Goal: Task Accomplishment & Management: Manage account settings

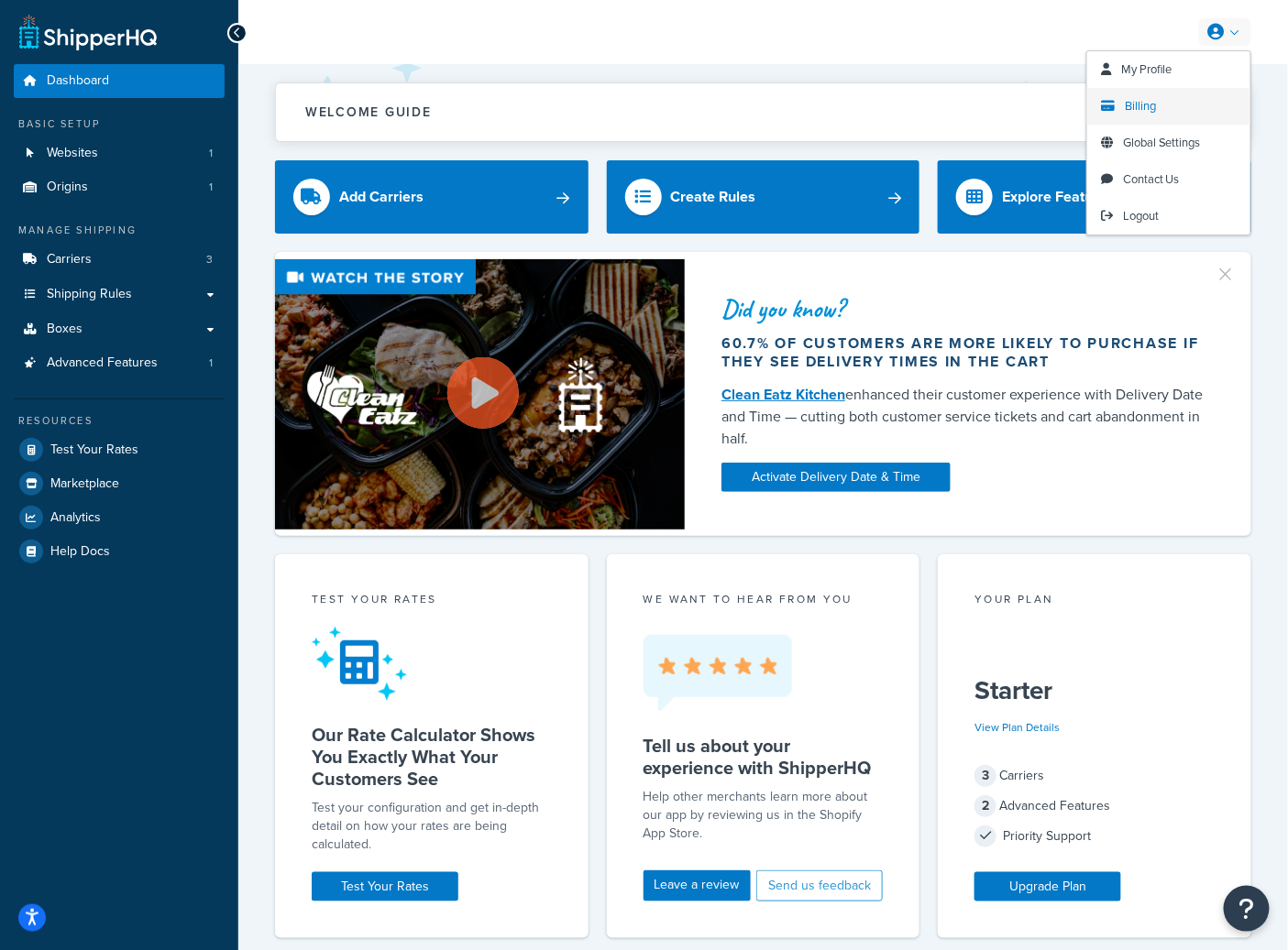
click at [1117, 99] on link "Billing" at bounding box center [1168, 106] width 163 height 36
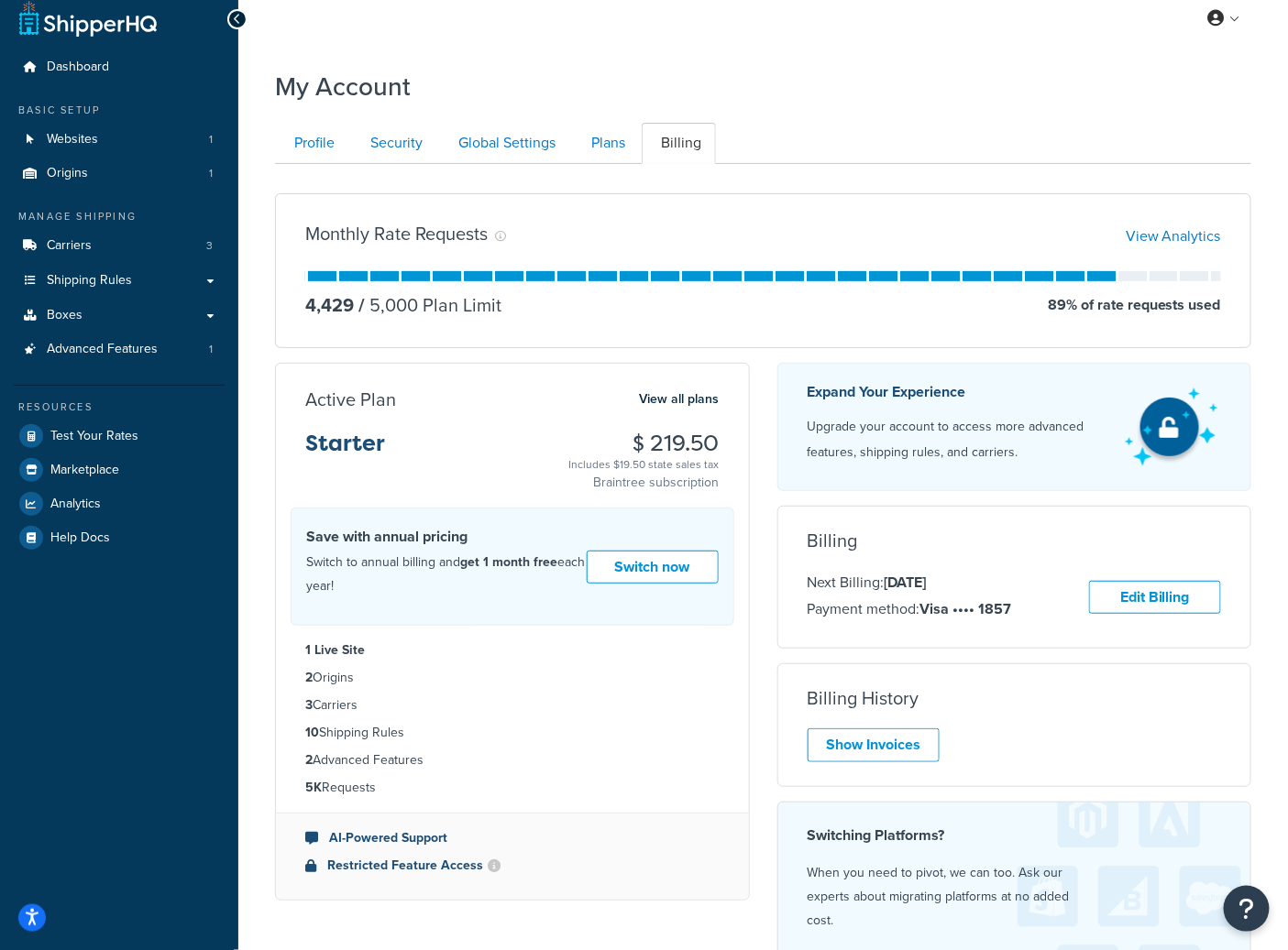
scroll to position [15, 0]
click at [90, 495] on span "Analytics" at bounding box center [75, 503] width 50 height 16
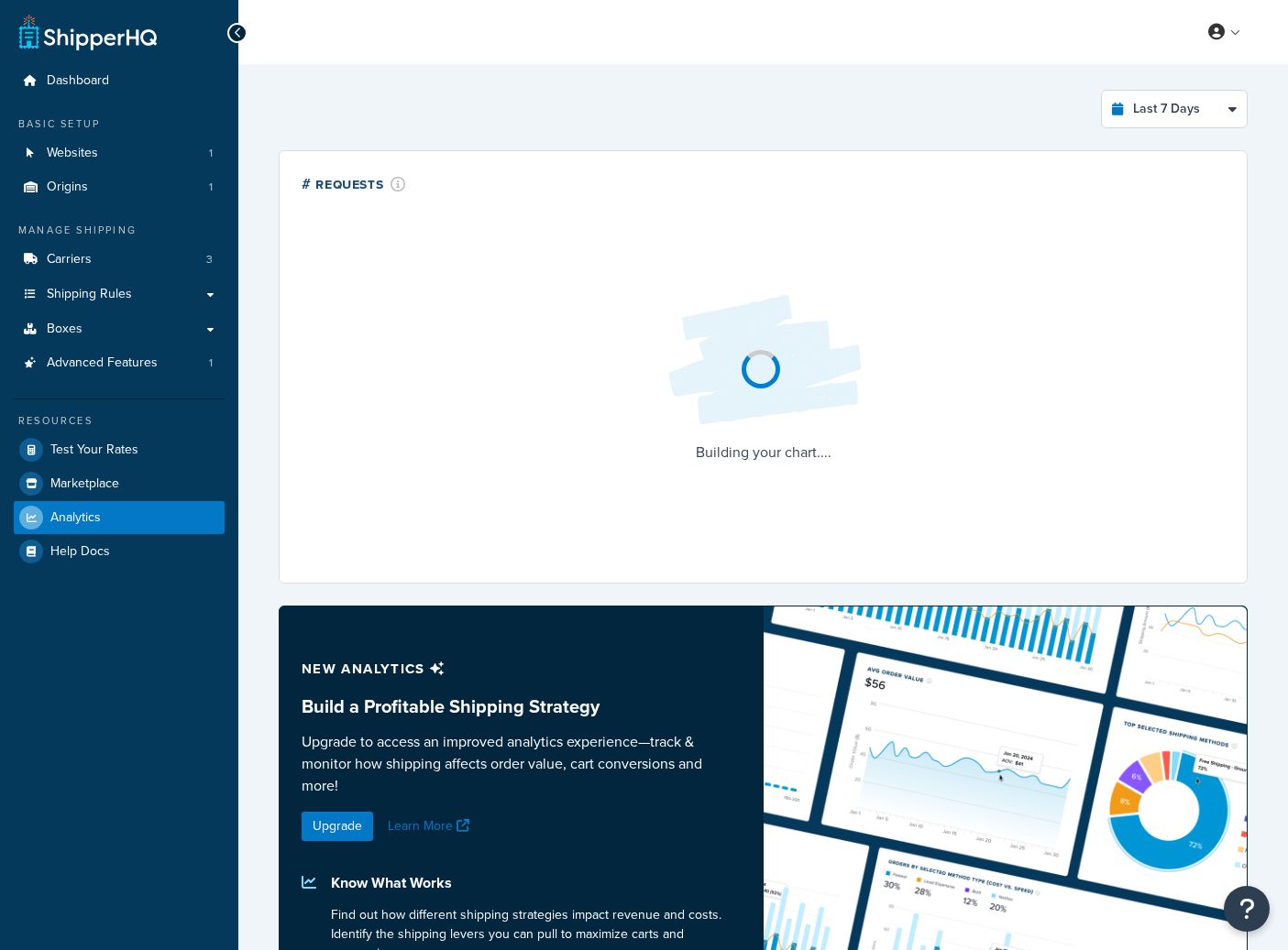
select select "last_7_days"
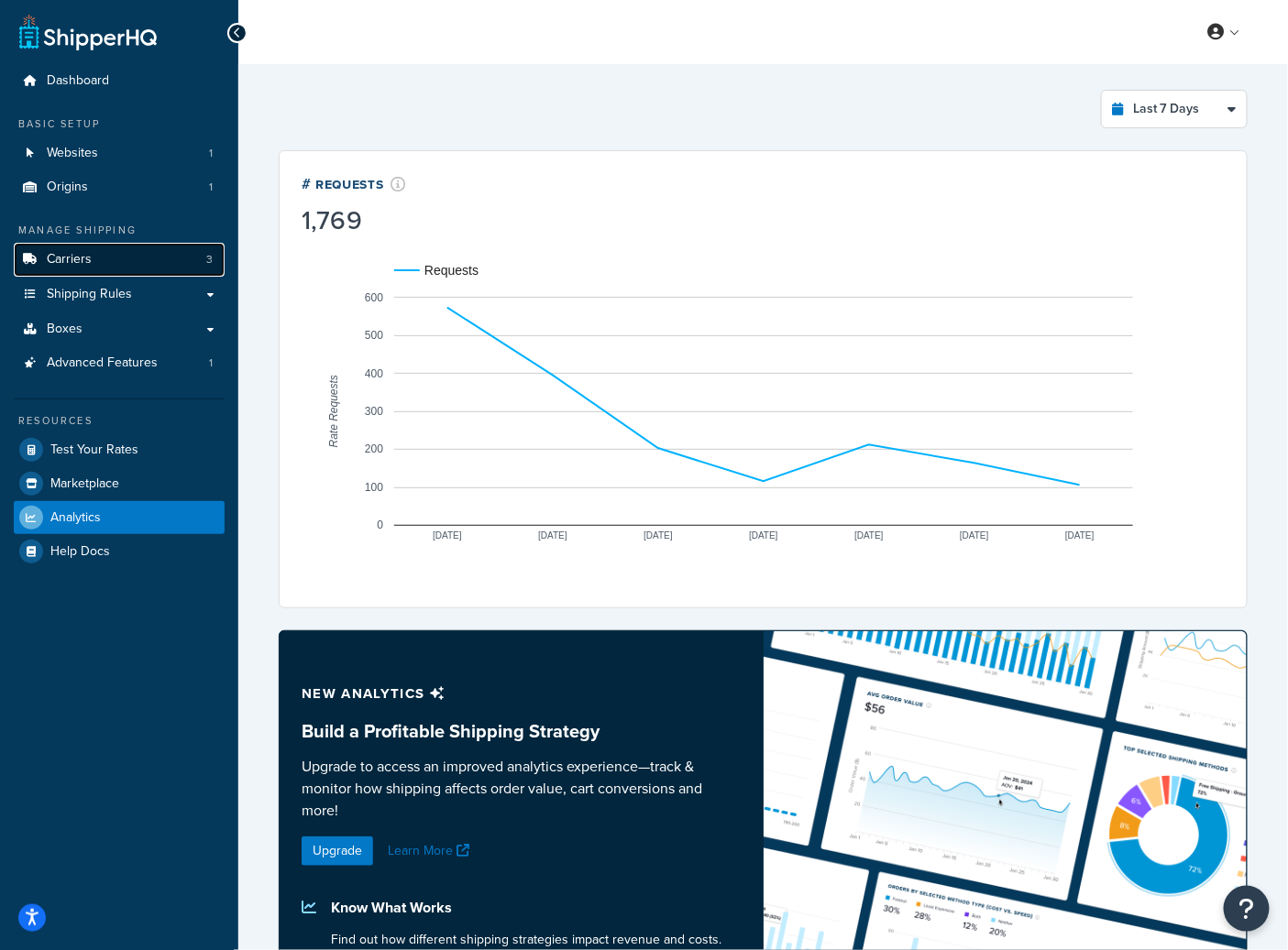
click at [137, 268] on link "Carriers 3" at bounding box center [119, 259] width 211 height 33
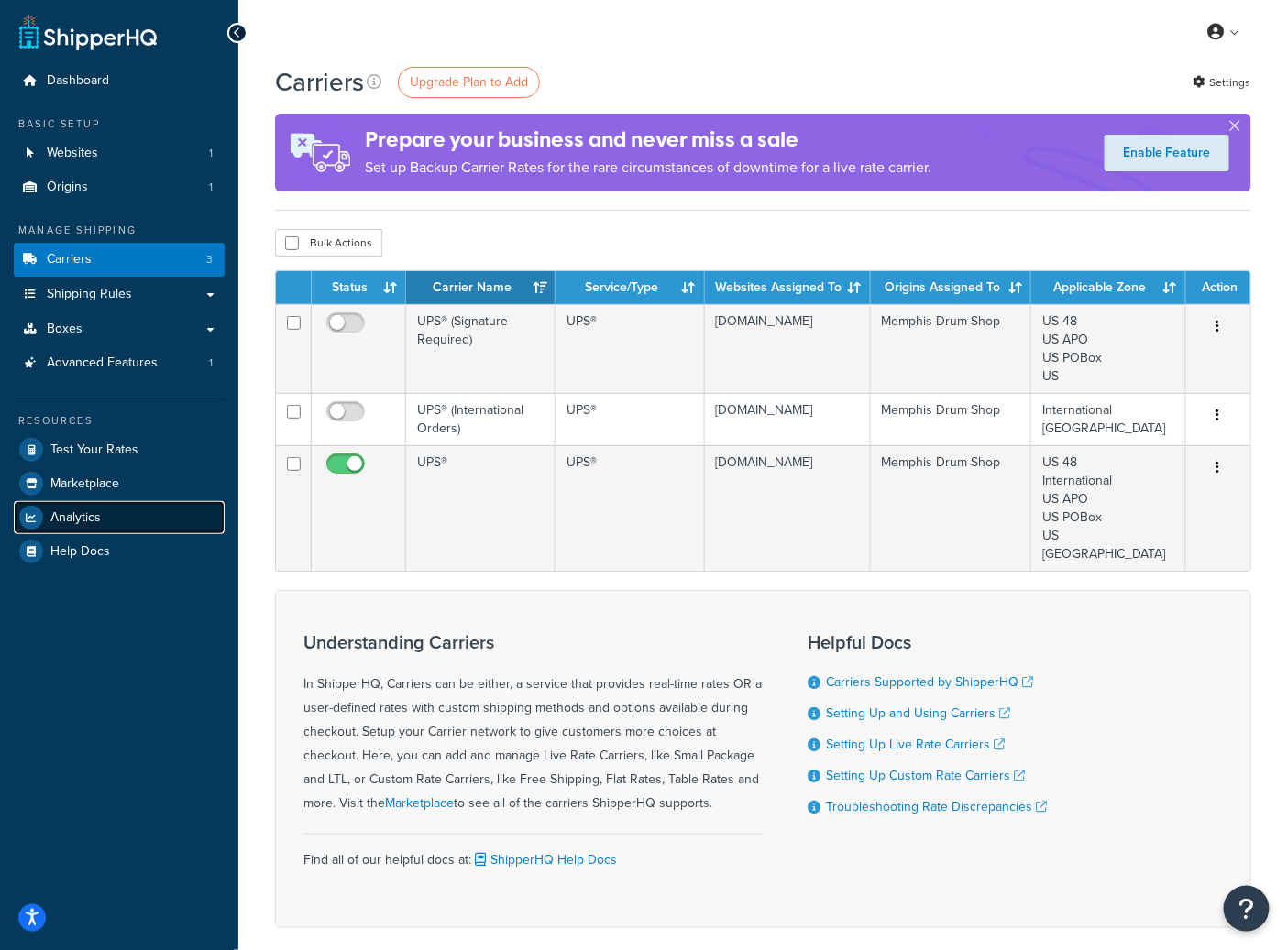
click at [137, 519] on link "Analytics" at bounding box center [119, 517] width 211 height 33
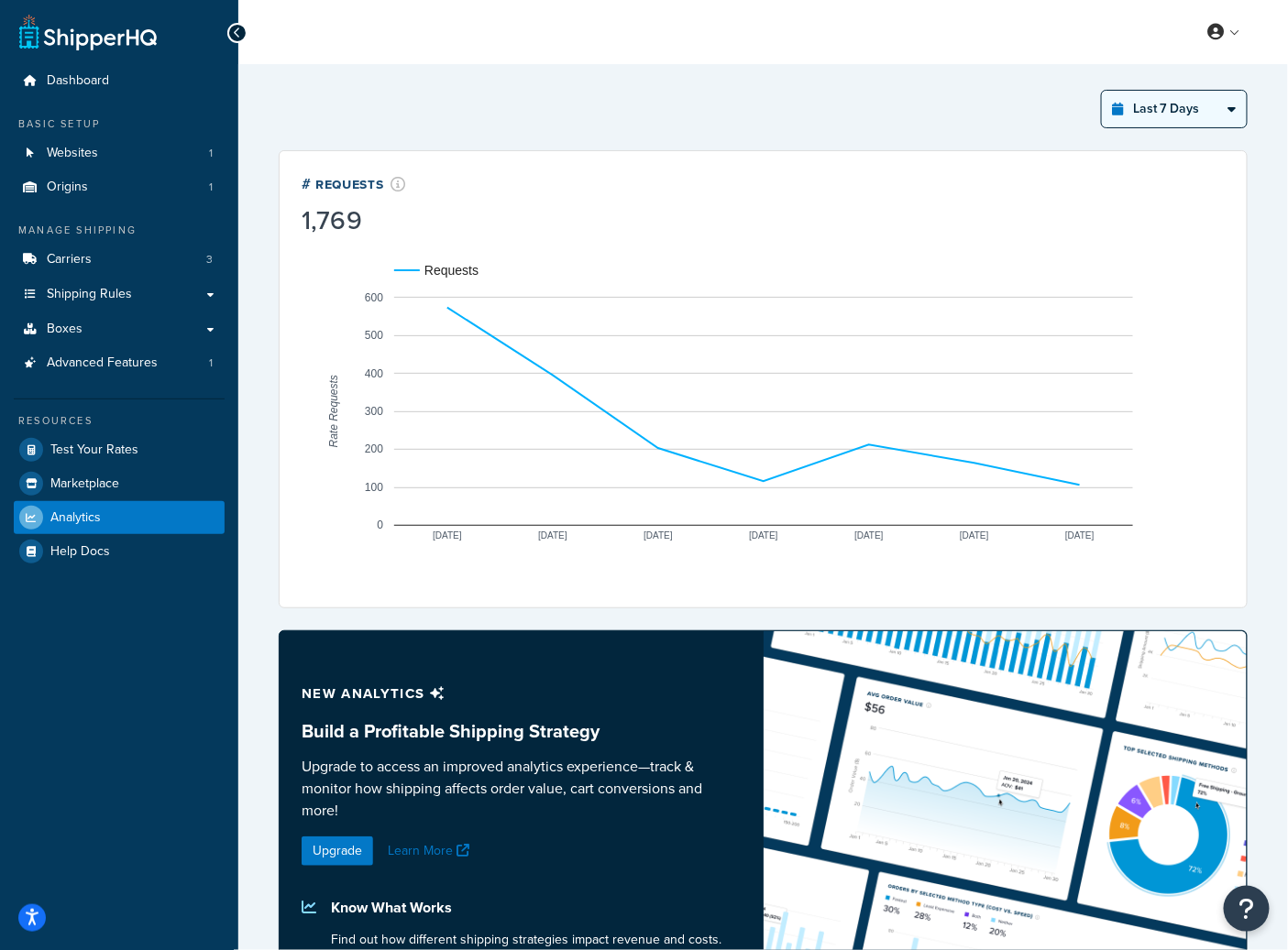
click at [1169, 125] on select "Last 24 Hours Last 7 Days Last 30 Days Last 3 Months Last 6 Months Last 12 Mont…" at bounding box center [1175, 109] width 145 height 36
select select "last_year"
click at [1102, 91] on select "Last 24 Hours Last 7 Days Last 30 Days Last 3 Months Last 6 Months Last 12 Mont…" at bounding box center [1175, 109] width 145 height 36
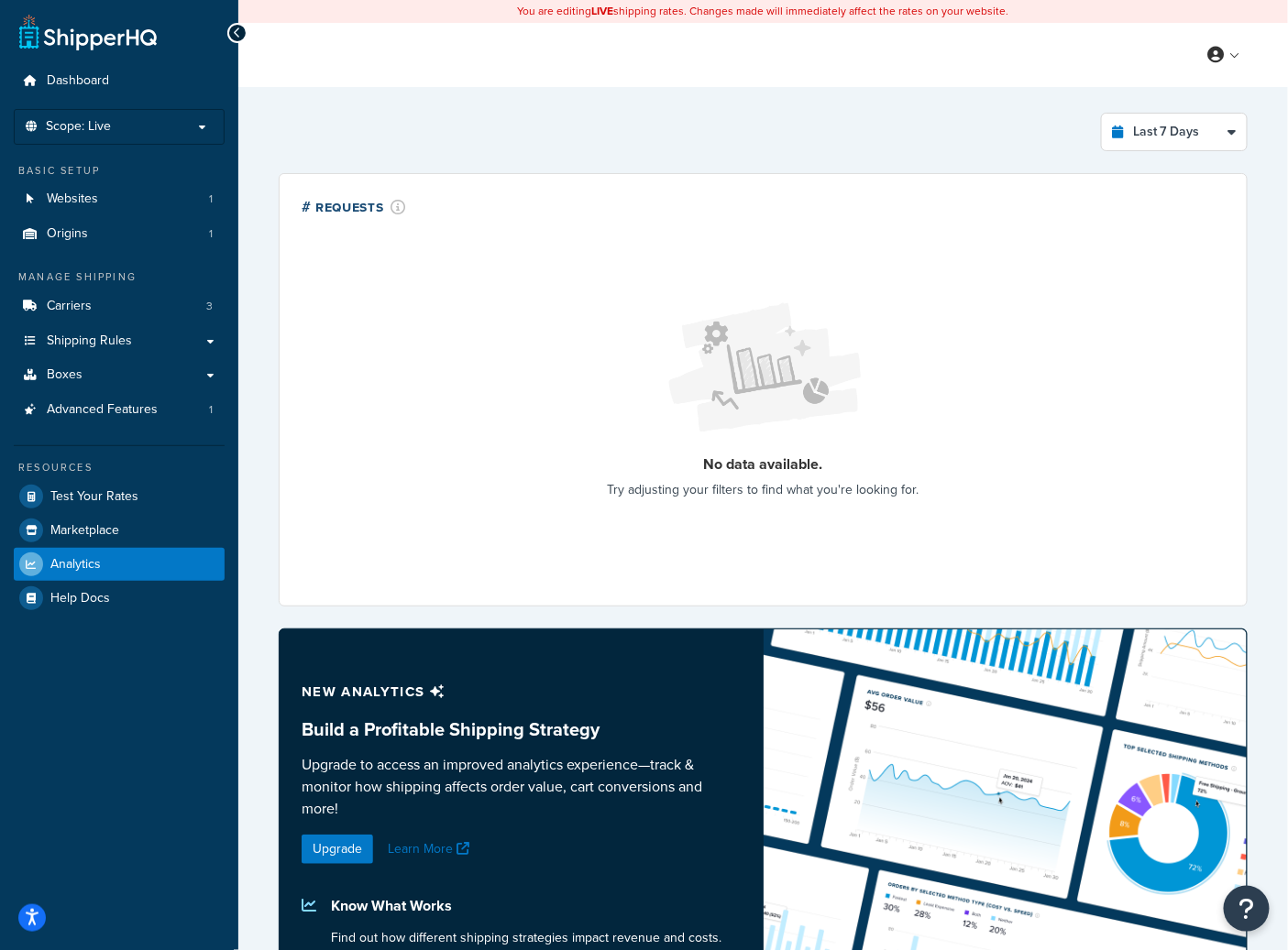
click at [1221, 159] on div "Last 7 Days Select a time period Last 24 Hours Last 7 Days Last 30 Days Last 3 …" at bounding box center [763, 620] width 990 height 1037
click at [1202, 150] on select "Last 24 Hours Last 7 Days Last 30 Days Last 3 Months Last 6 Months Last 12 Mont…" at bounding box center [1175, 131] width 145 height 36
select select "last_year"
click at [1102, 113] on select "Last 24 Hours Last 7 Days Last 30 Days Last 3 Months Last 6 Months Last 12 Mont…" at bounding box center [1175, 131] width 145 height 36
click at [141, 215] on link "Websites 1" at bounding box center [119, 199] width 211 height 33
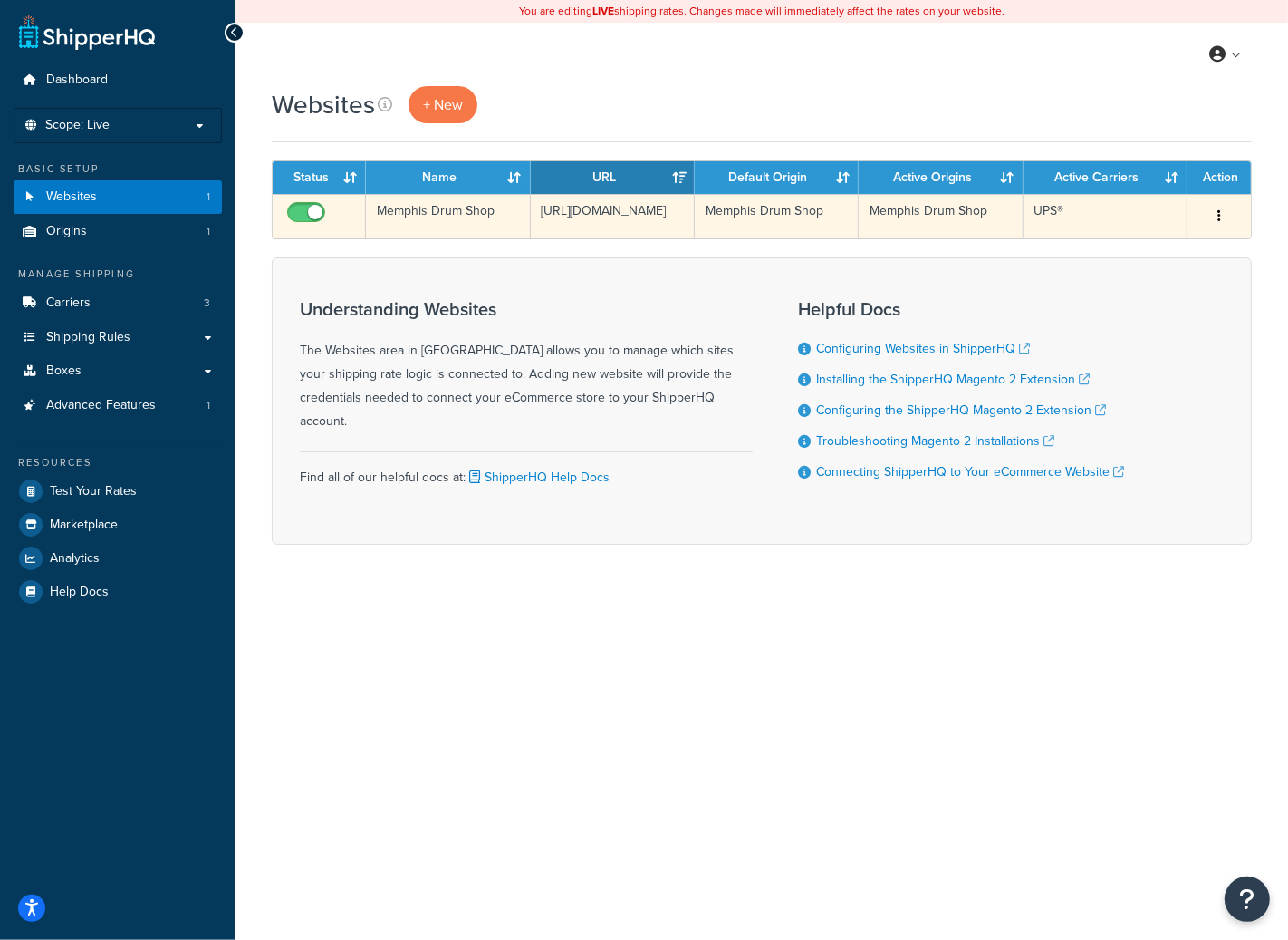
click at [594, 238] on td "https://memphisdrumshop.com" at bounding box center [613, 216] width 164 height 44
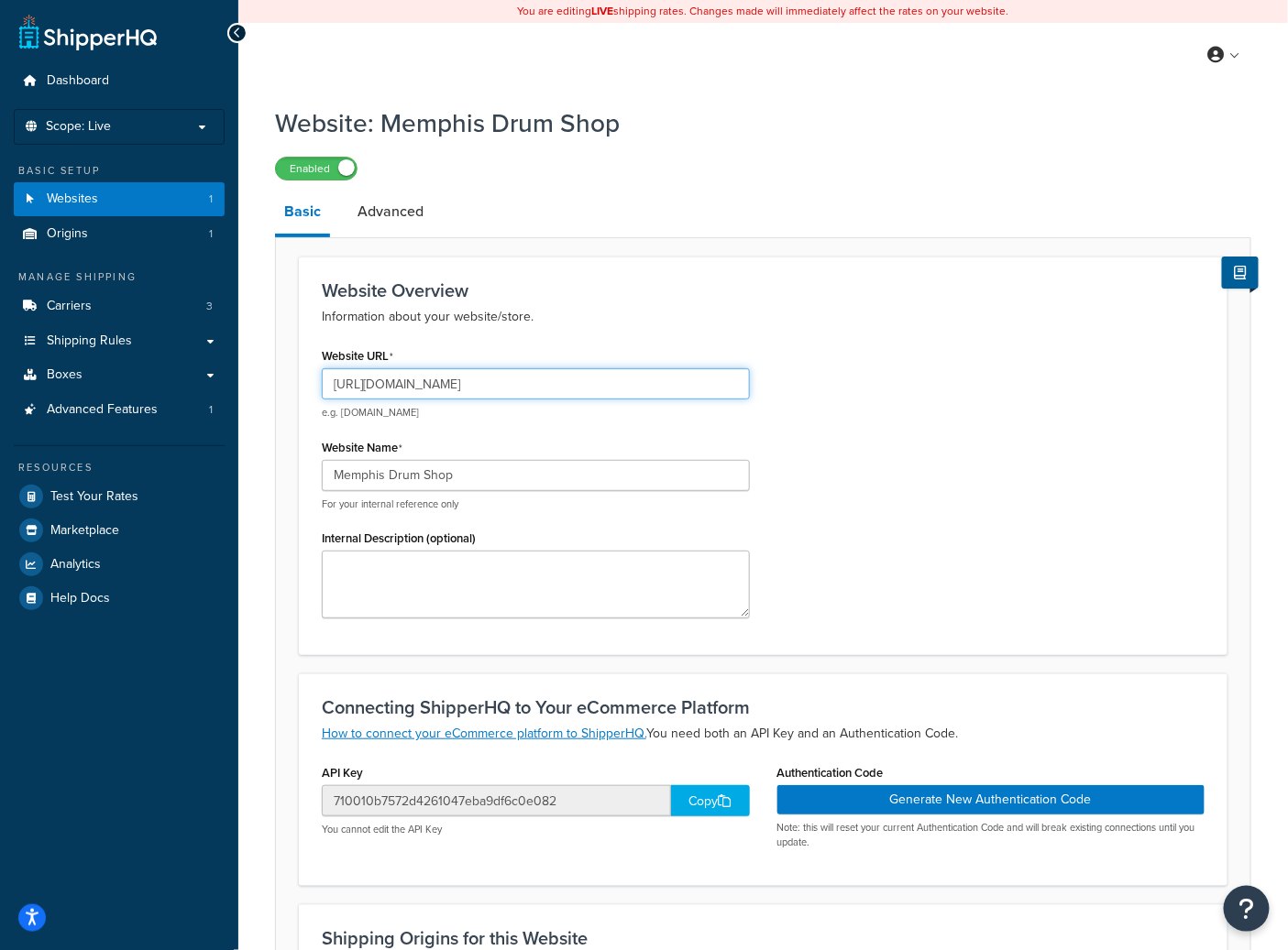
click at [508, 383] on input "https://memphisdrumshop.com" at bounding box center [536, 384] width 428 height 32
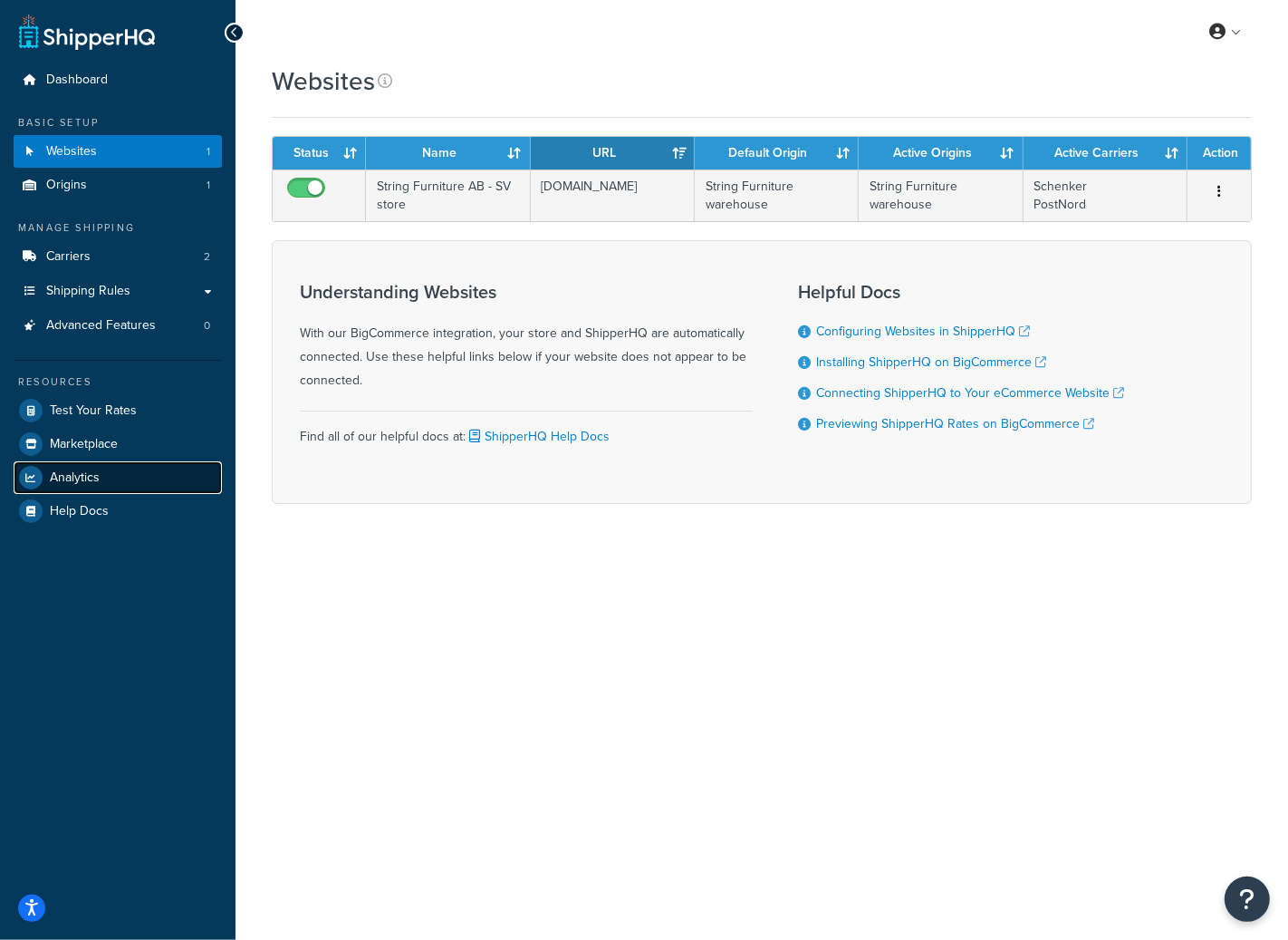
click at [150, 483] on link "Analytics" at bounding box center [118, 477] width 209 height 32
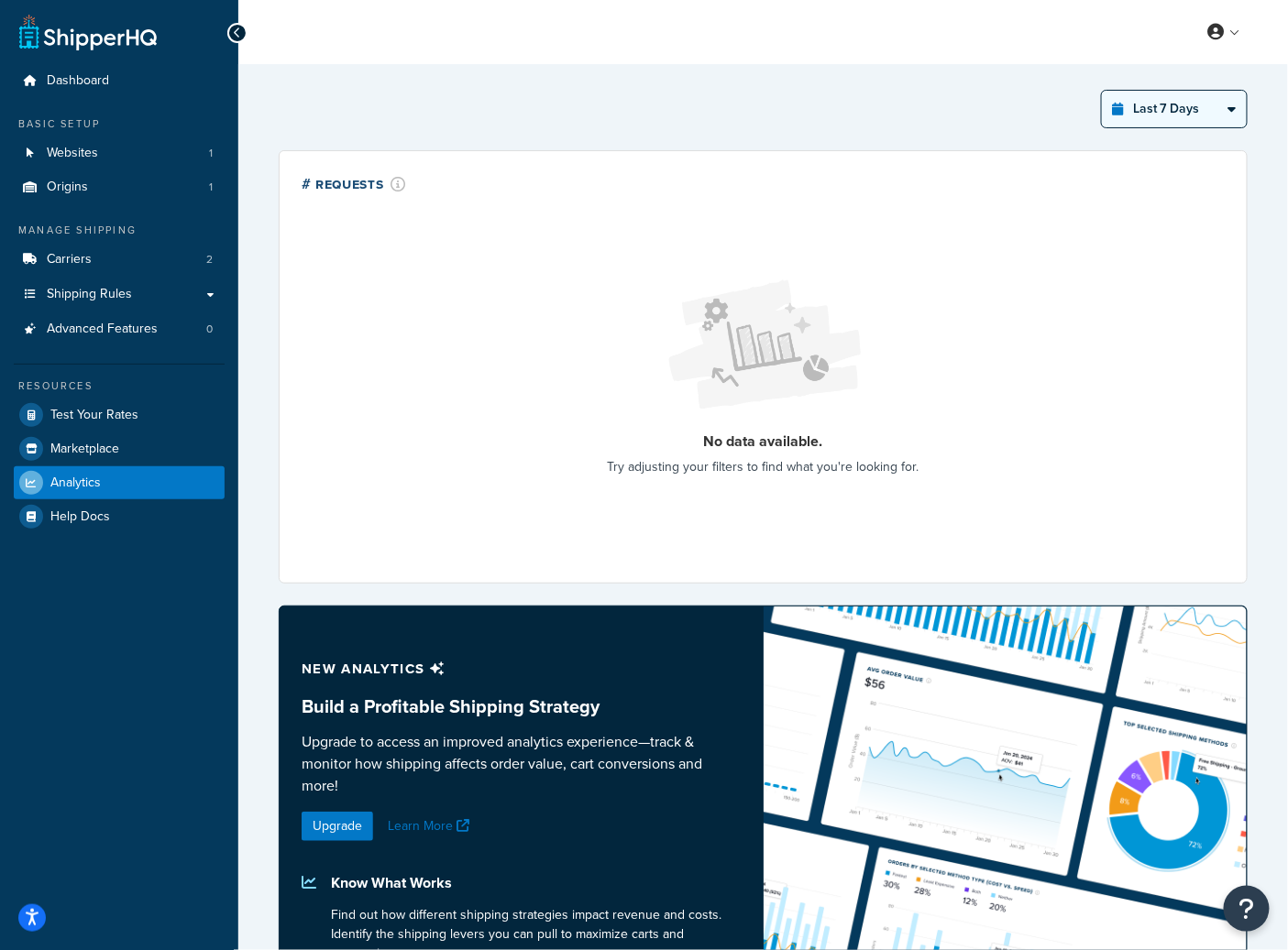
click at [1138, 120] on select "Last 24 Hours Last 7 Days Last 30 Days Last 3 Months Last 6 Months Last 12 Mont…" at bounding box center [1175, 109] width 145 height 36
click at [1102, 91] on select "Last 24 Hours Last 7 Days Last 30 Days Last 3 Months Last 6 Months Last 12 Mont…" at bounding box center [1175, 109] width 145 height 36
click at [1196, 117] on select "Last 24 Hours Last 7 Days Last 30 Days Last 3 Months Last 6 Months Last 12 Mont…" at bounding box center [1175, 109] width 145 height 36
select select "last_year"
click at [1102, 91] on select "Last 24 Hours Last 7 Days Last 30 Days Last 3 Months Last 6 Months Last 12 Mont…" at bounding box center [1175, 109] width 145 height 36
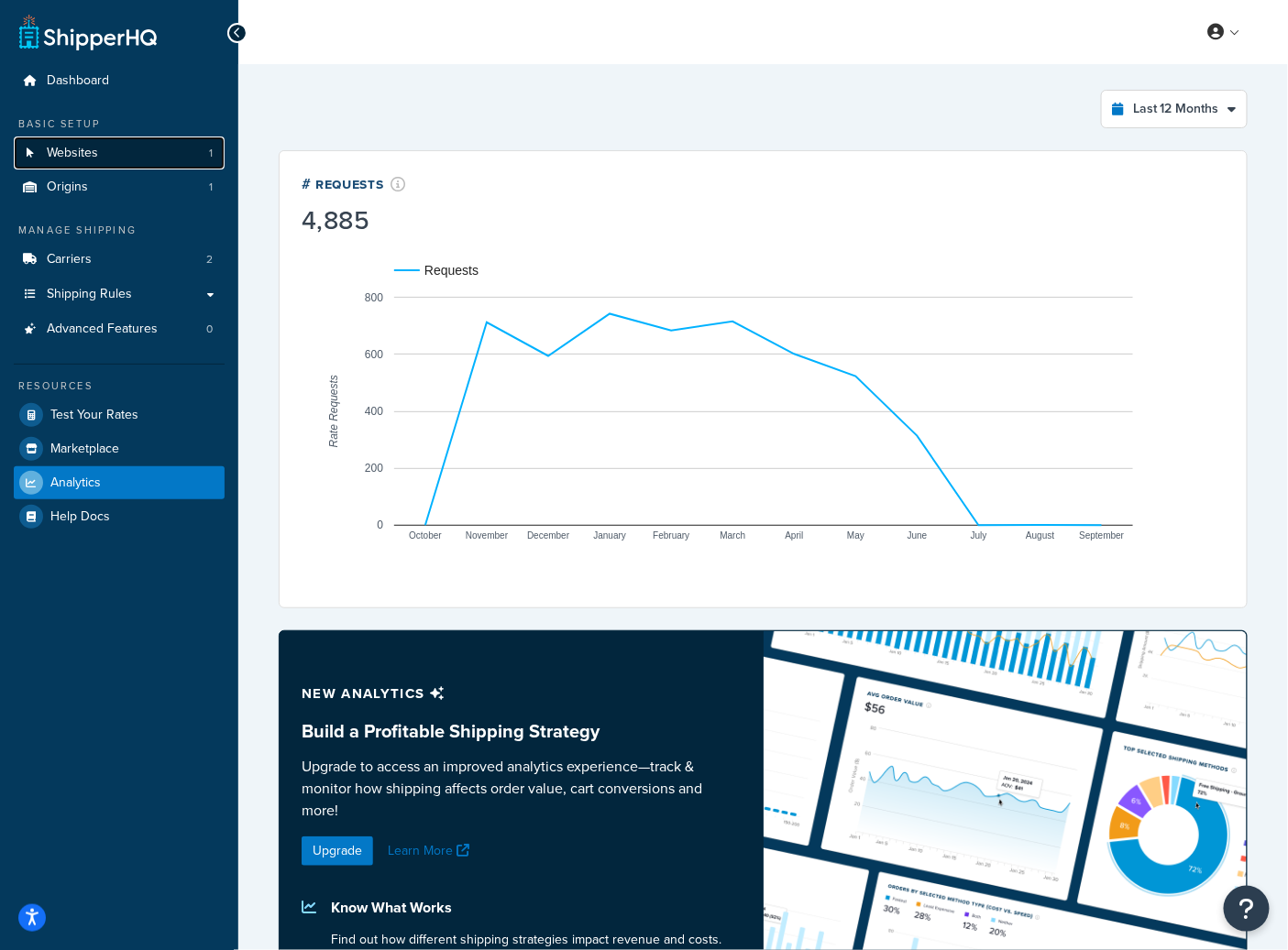
click at [129, 162] on link "Websites 1" at bounding box center [119, 153] width 211 height 33
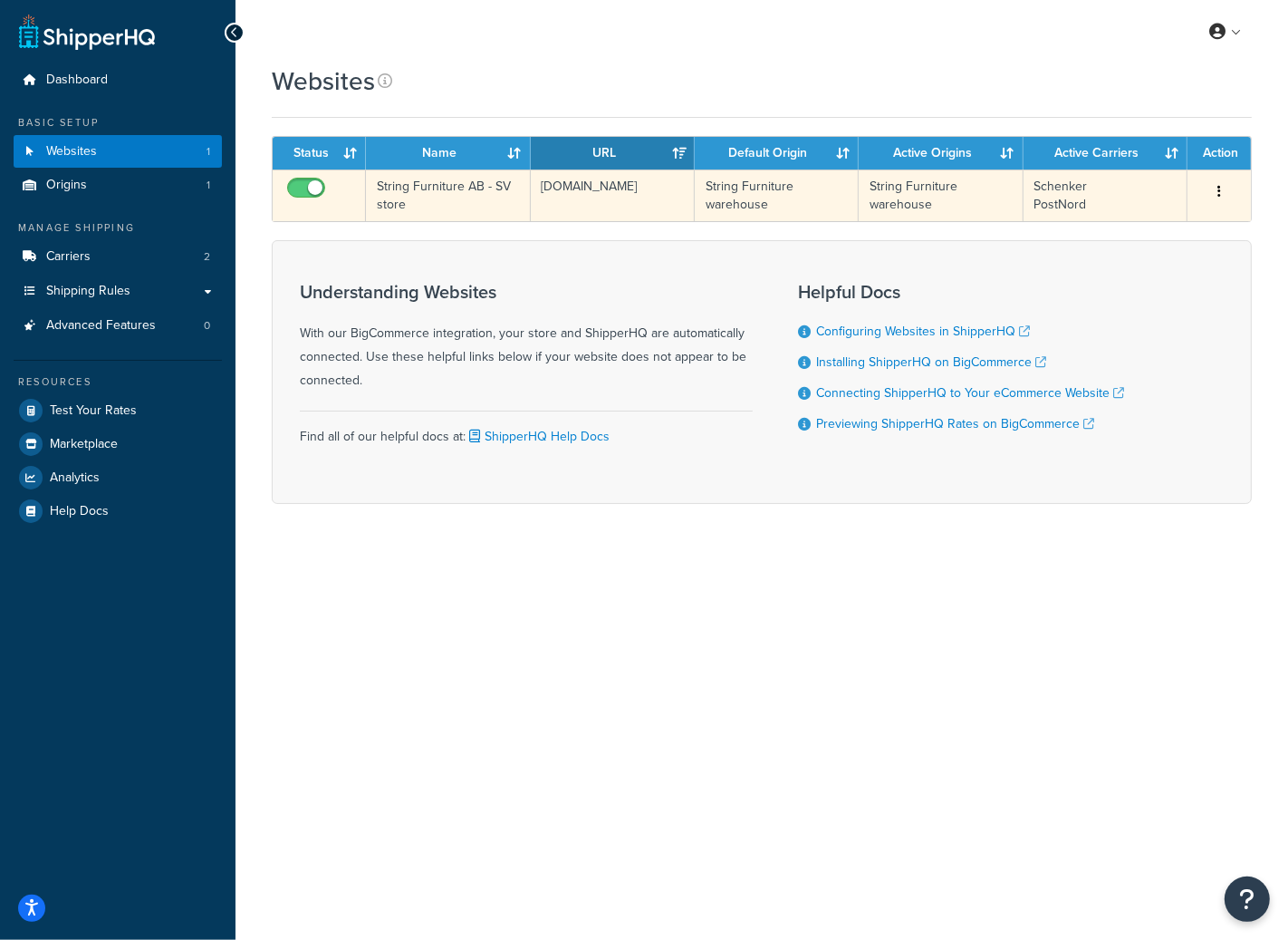
click at [589, 184] on td "[DOMAIN_NAME]" at bounding box center [613, 195] width 164 height 52
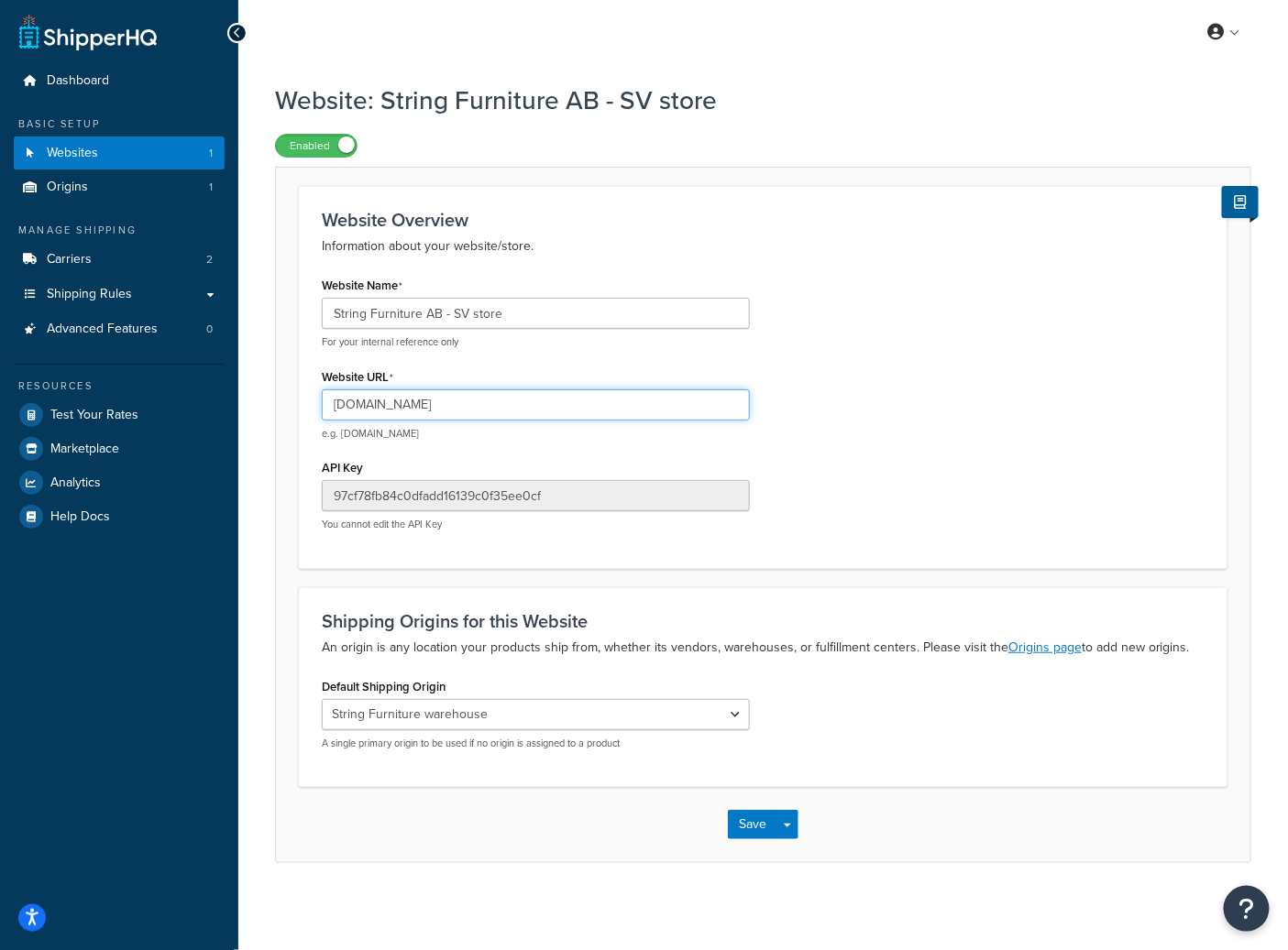
click at [472, 405] on input "string-furniture-ab-store-1.mybigcommerce.com" at bounding box center [536, 405] width 428 height 32
click at [471, 404] on input "string-furniture-ab-store-1.mybigcommerce.com" at bounding box center [536, 405] width 428 height 32
click at [469, 402] on input "string-furniture-ab-store-1.mybigcommerce.com" at bounding box center [536, 405] width 428 height 32
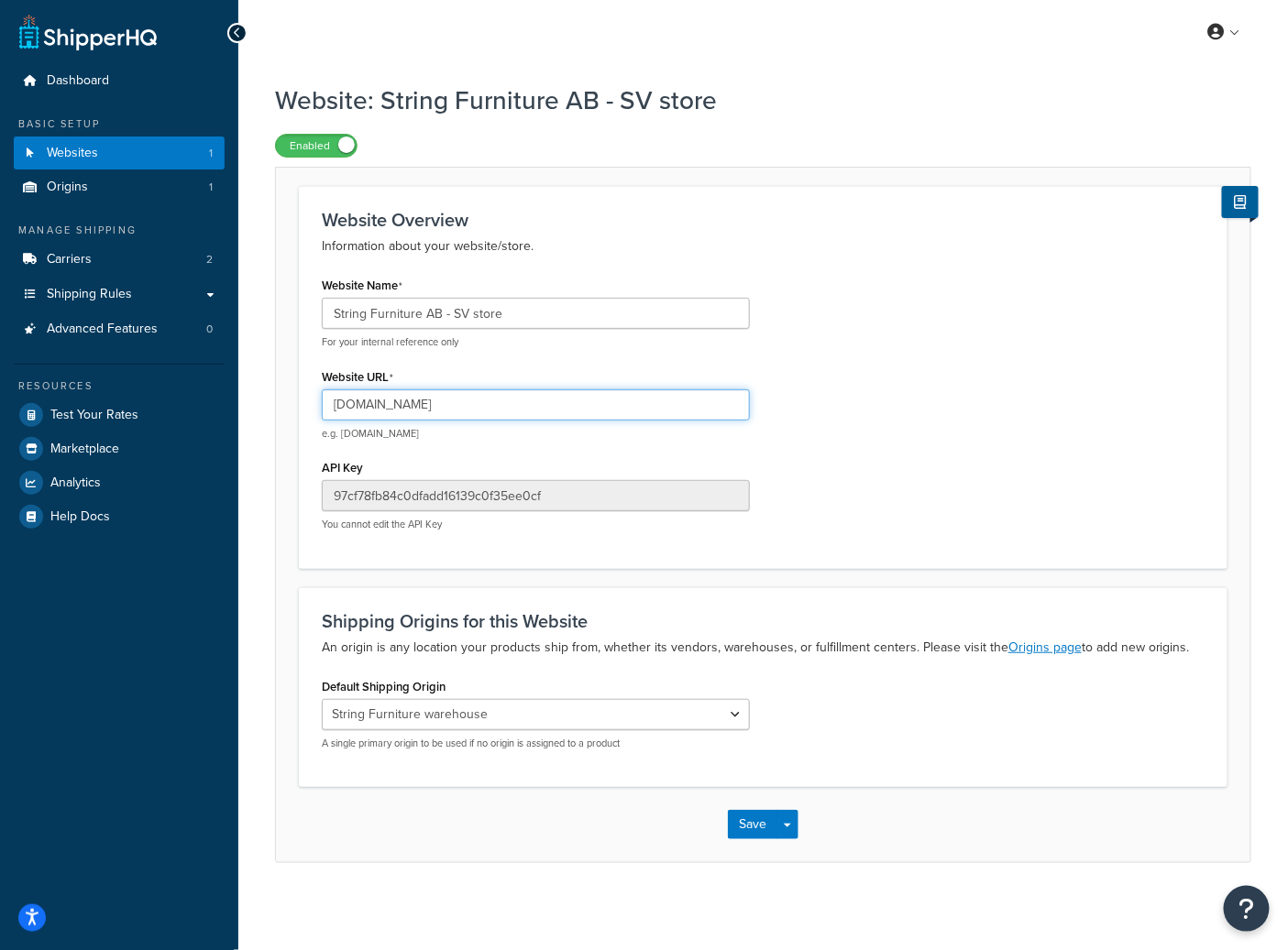
click at [469, 402] on input "string-furniture-ab-store-1.mybigcommerce.com" at bounding box center [536, 405] width 428 height 32
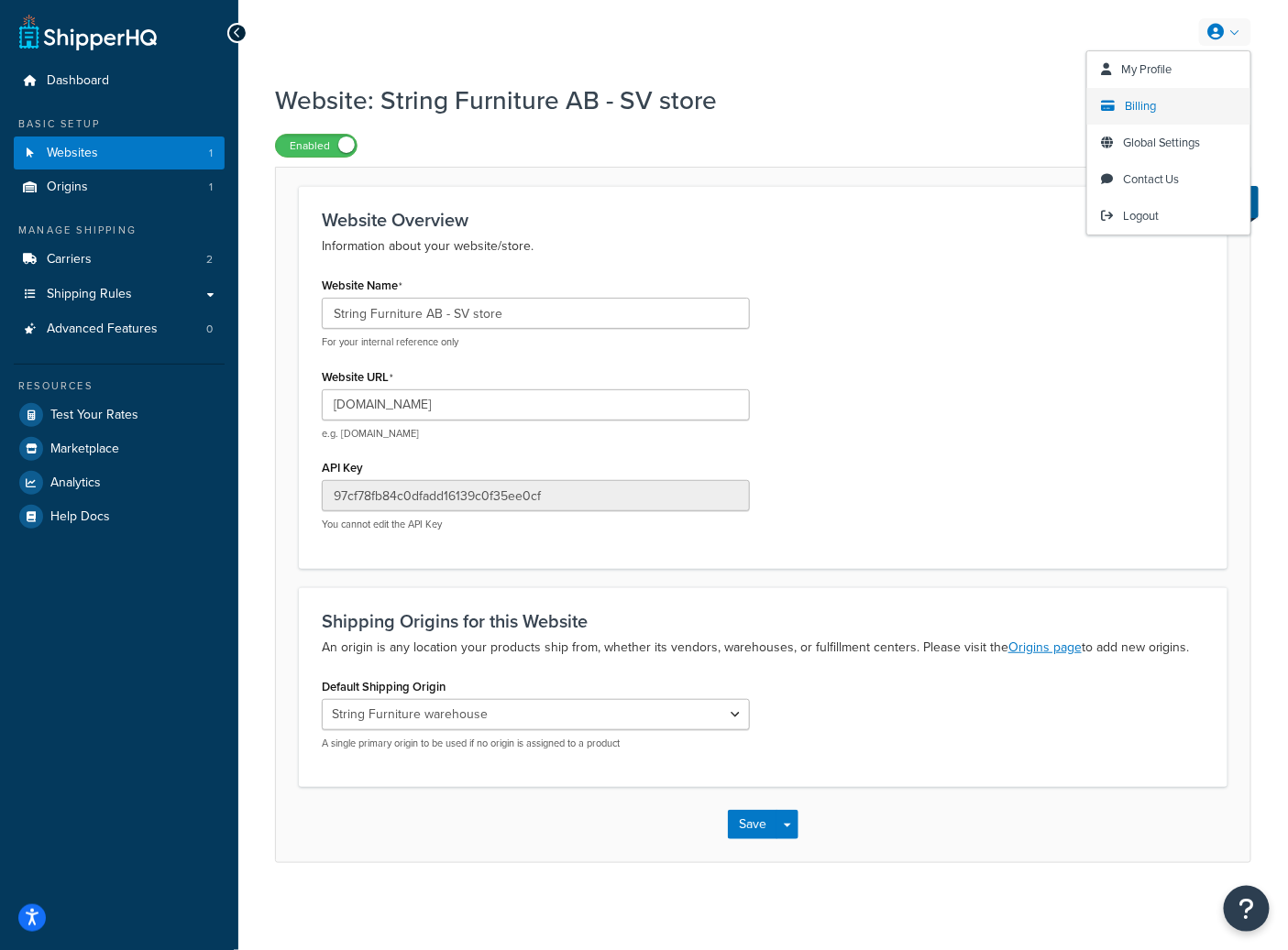
click at [1180, 101] on link "Billing" at bounding box center [1168, 106] width 163 height 36
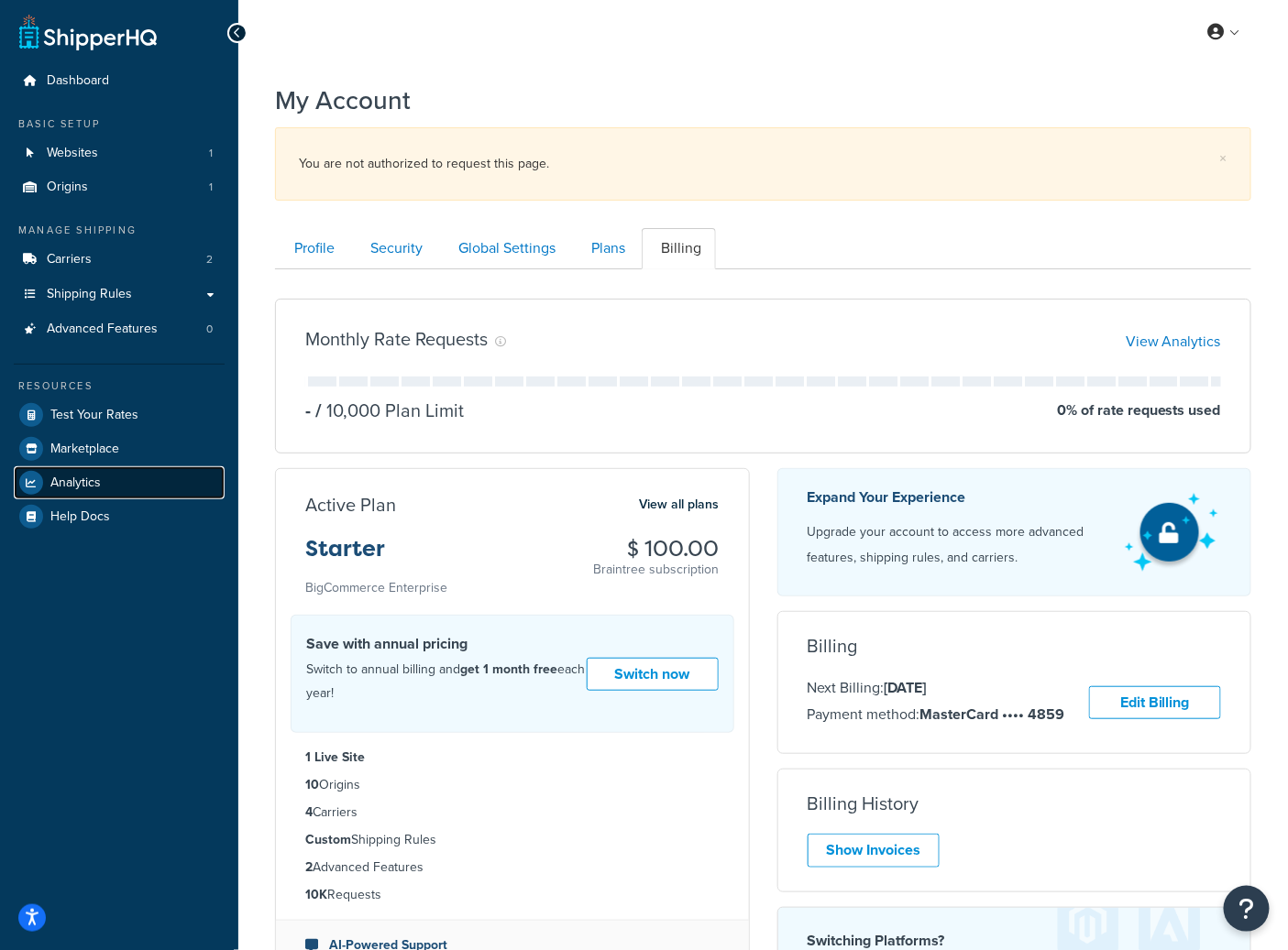
click at [96, 483] on span "Analytics" at bounding box center [75, 482] width 50 height 16
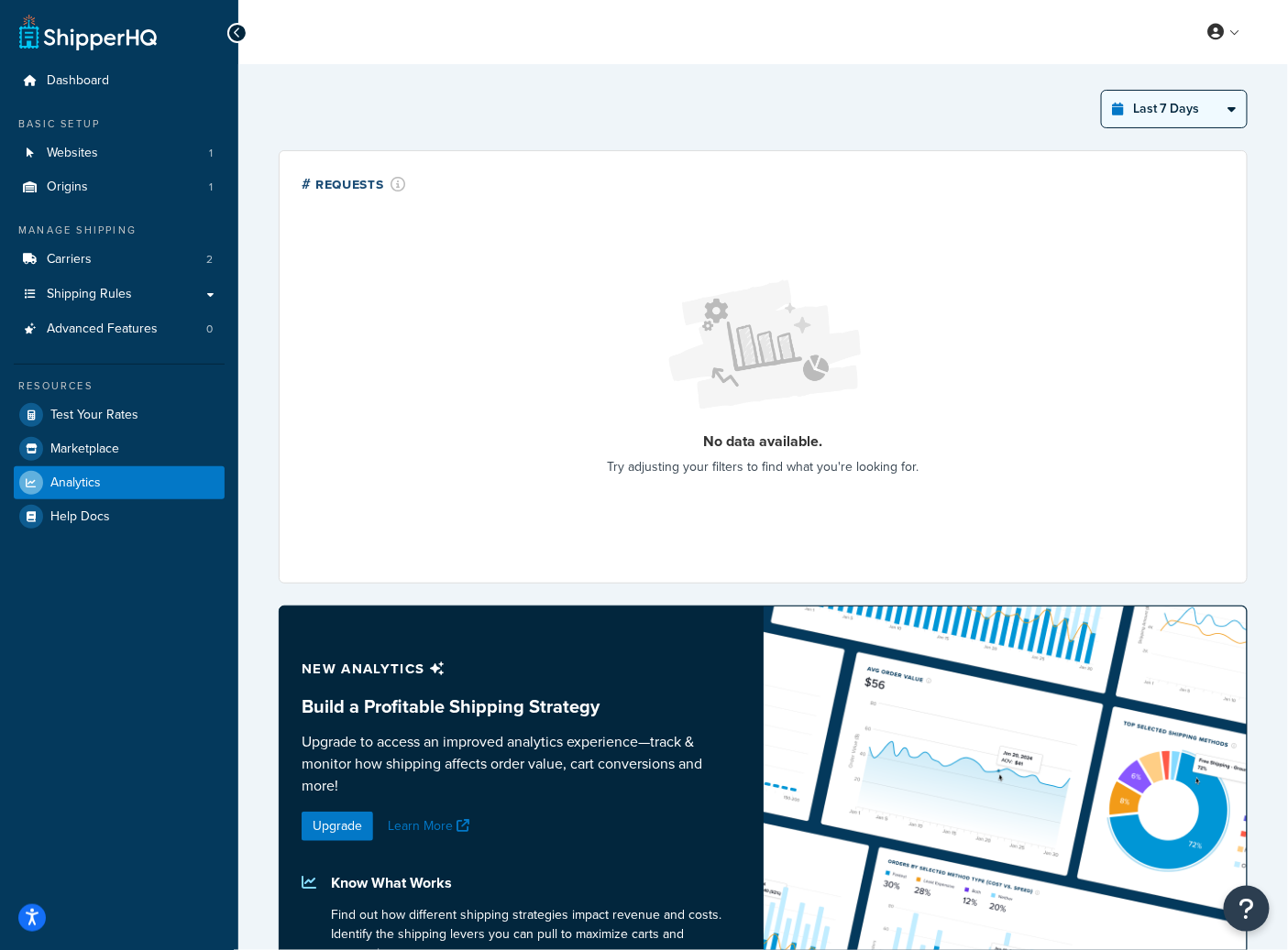
click at [1176, 108] on select "Last 24 Hours Last 7 Days Last 30 Days Last 3 Months Last 6 Months Last 12 Mont…" at bounding box center [1175, 109] width 145 height 36
click at [1102, 91] on select "Last 24 Hours Last 7 Days Last 30 Days Last 3 Months Last 6 Months Last 12 Mont…" at bounding box center [1175, 109] width 145 height 36
click at [1186, 98] on select "Last 24 Hours Last 7 Days Last 30 Days Last 3 Months Last 6 Months Last 12 Mont…" at bounding box center [1175, 109] width 145 height 36
select select "last_year"
click at [1102, 91] on select "Last 24 Hours Last 7 Days Last 30 Days Last 3 Months Last 6 Months Last 12 Mont…" at bounding box center [1175, 109] width 145 height 36
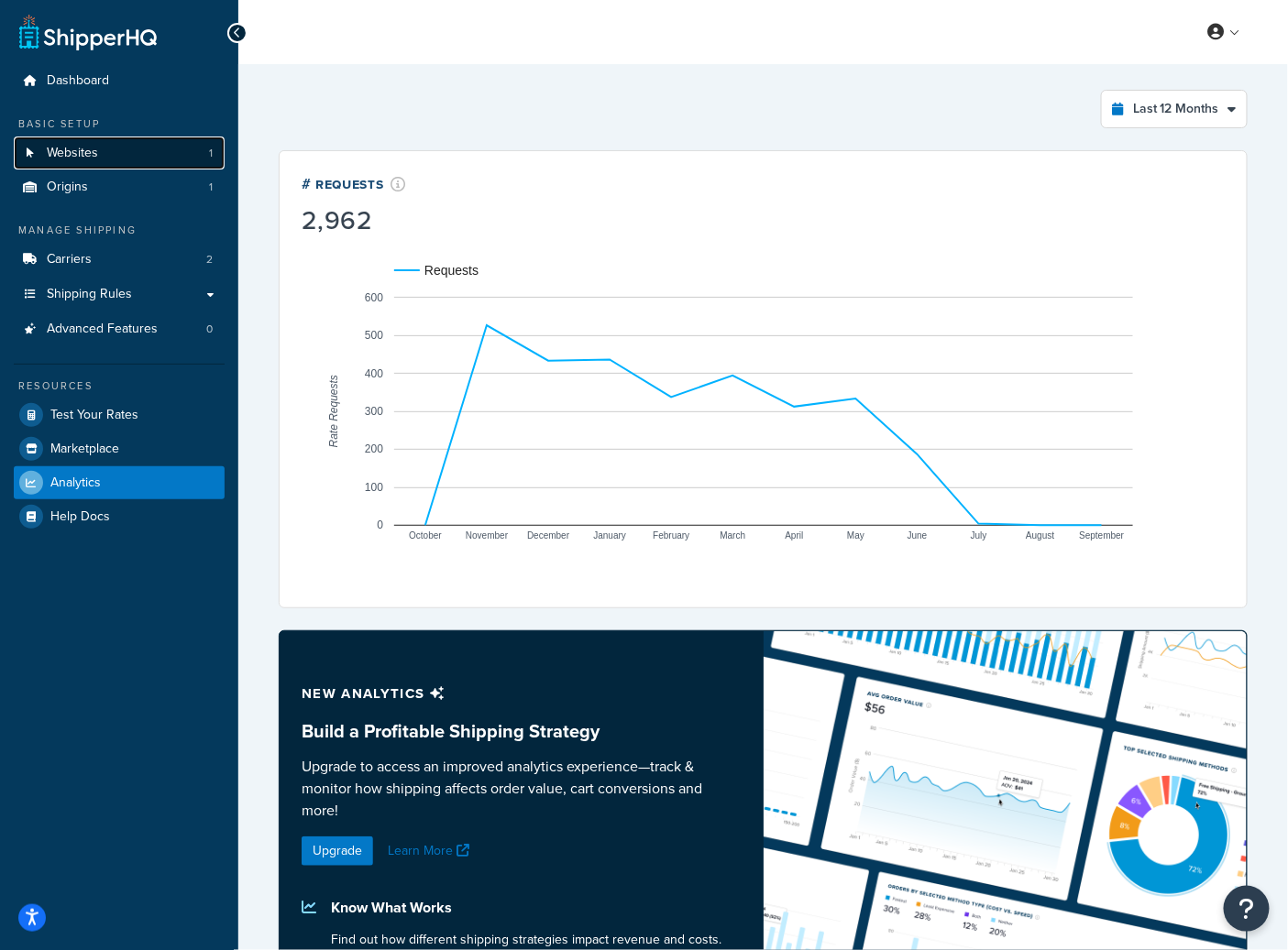
click at [94, 152] on span "Websites" at bounding box center [72, 153] width 51 height 16
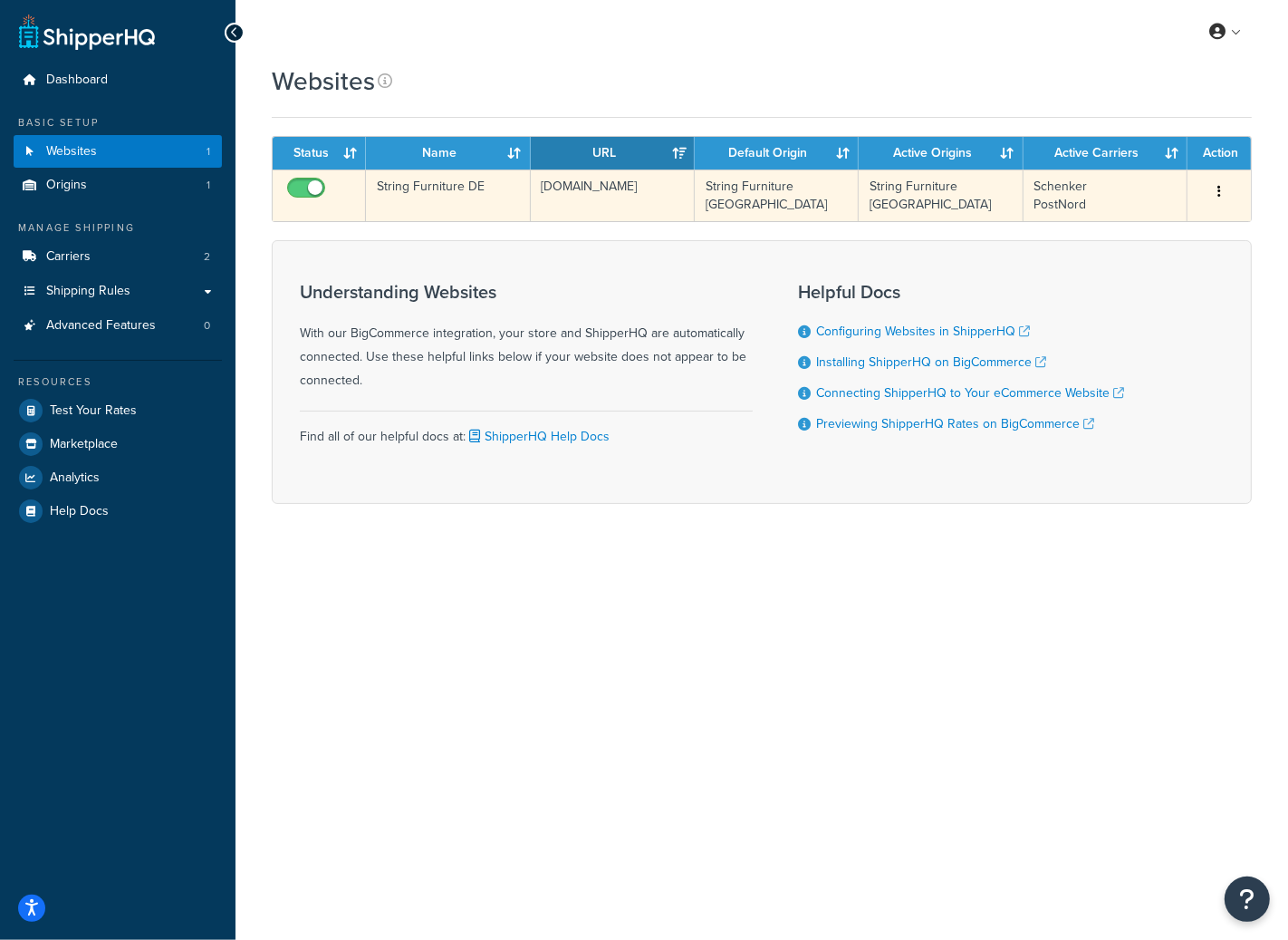
click at [595, 212] on td "[DOMAIN_NAME]" at bounding box center [613, 195] width 164 height 52
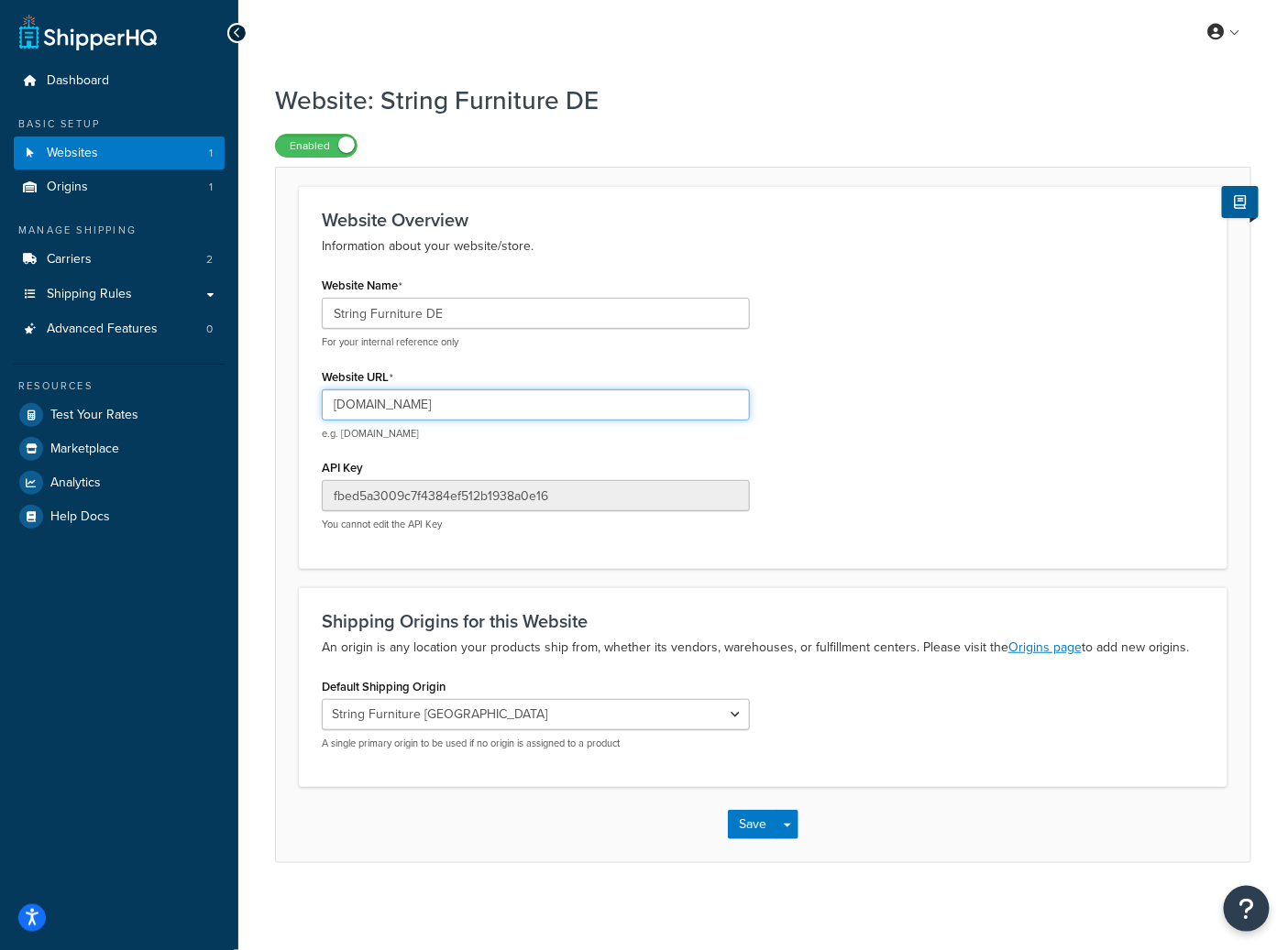
click at [469, 415] on input "[DOMAIN_NAME]" at bounding box center [536, 405] width 428 height 32
click at [469, 414] on input "[DOMAIN_NAME]" at bounding box center [536, 405] width 428 height 32
